Goal: Ask a question

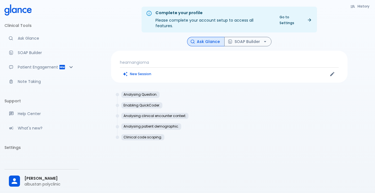
click at [156, 60] on p "heamangioma" at bounding box center [229, 63] width 219 height 6
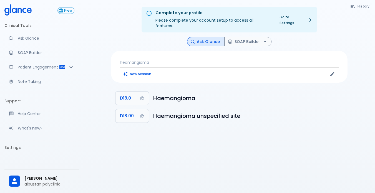
click at [162, 60] on p "heamangioma" at bounding box center [229, 63] width 219 height 6
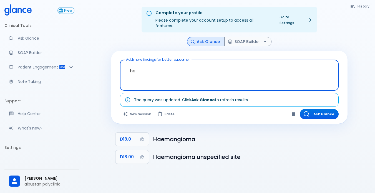
type textarea "h"
type textarea "[MEDICAL_DATA]"
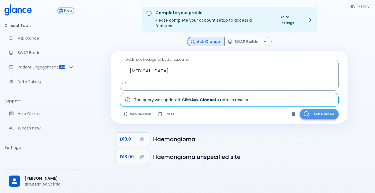
click at [315, 110] on button "Ask Glance" at bounding box center [319, 114] width 39 height 10
